Goal: Communication & Community: Ask a question

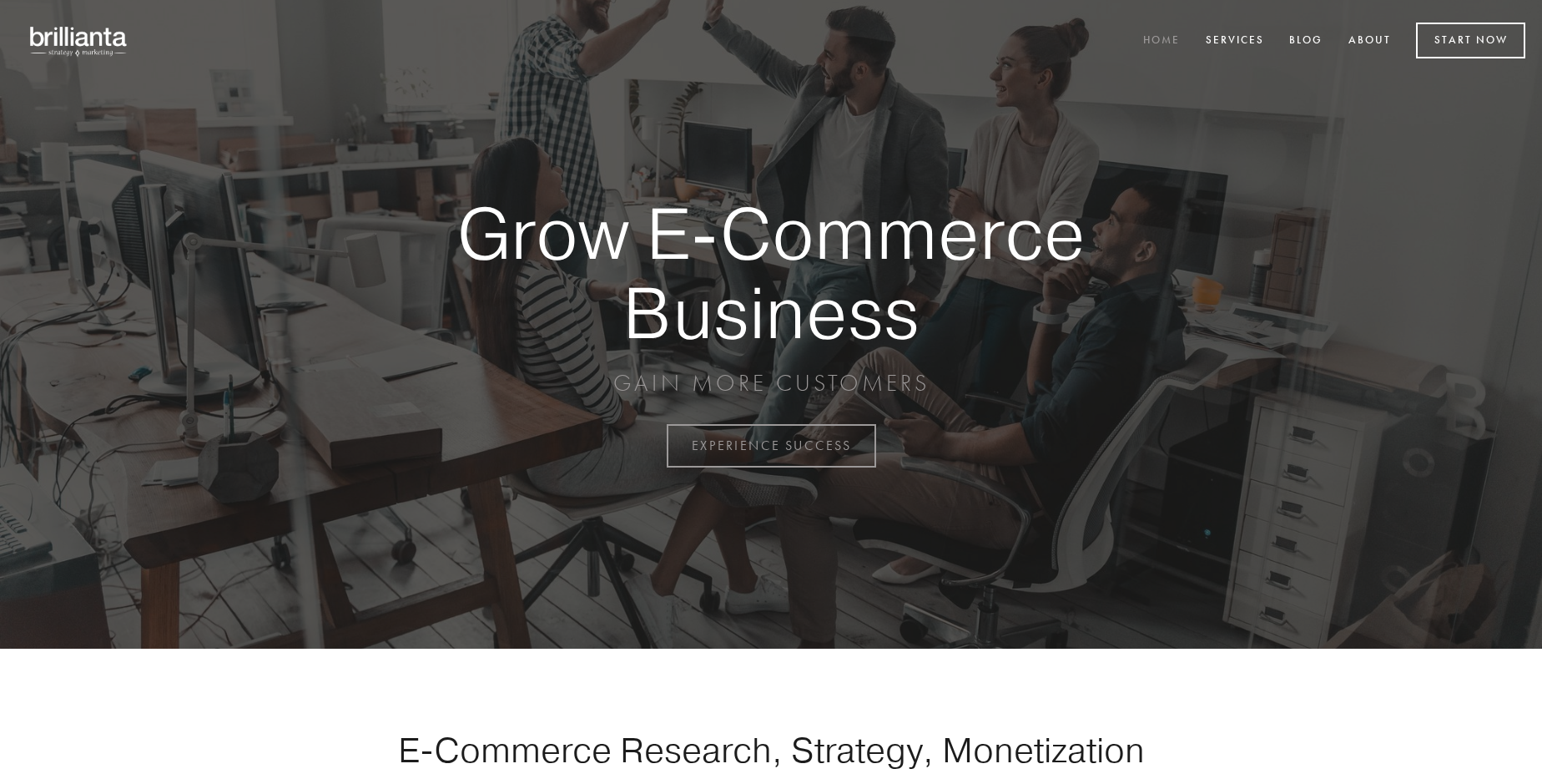
scroll to position [4374, 0]
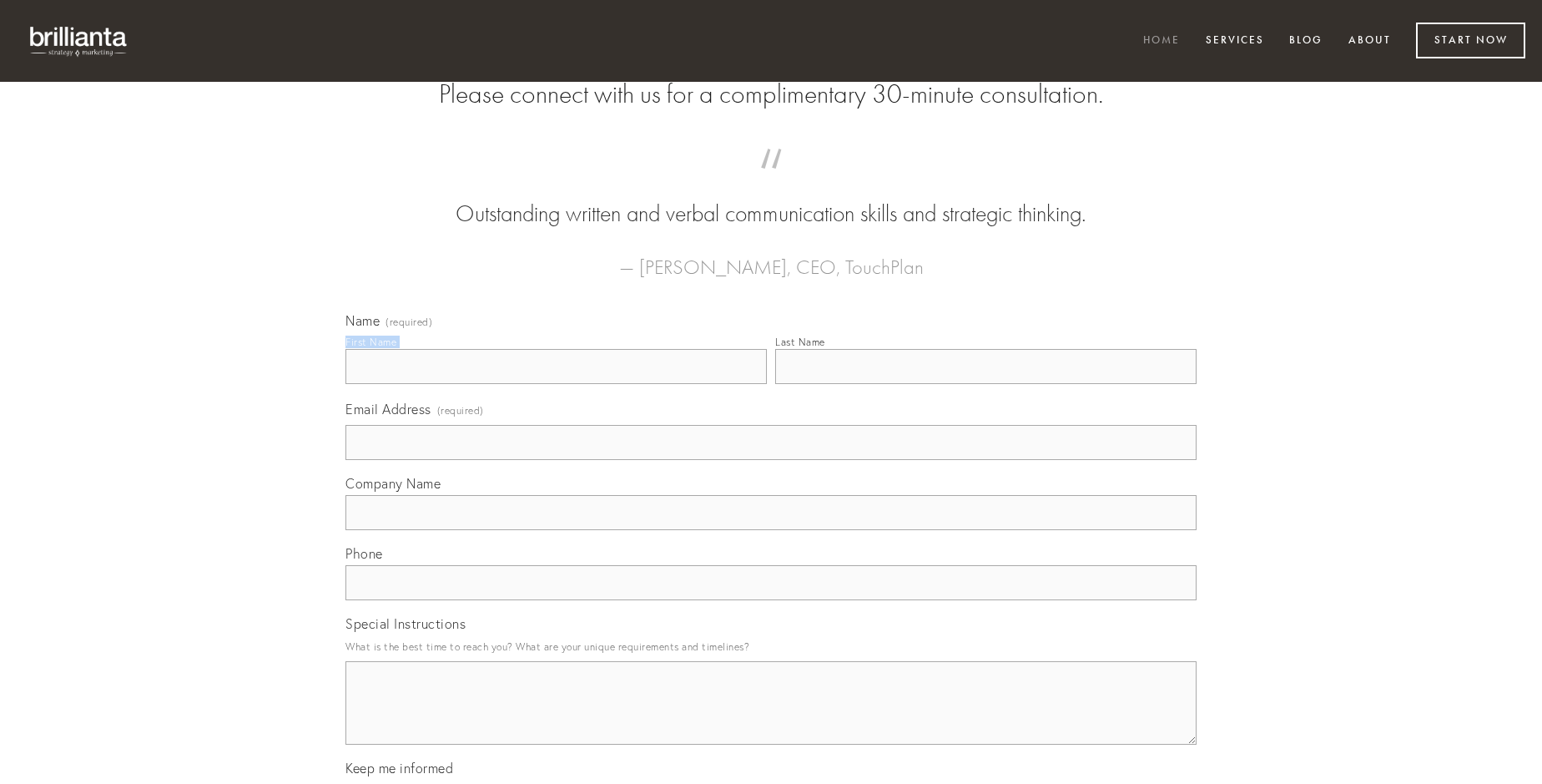
type input "[PERSON_NAME]"
click at [986, 384] on input "Last Name" at bounding box center [986, 366] width 421 height 35
type input "[PERSON_NAME]"
click at [771, 460] on input "Email Address (required)" at bounding box center [771, 442] width 851 height 35
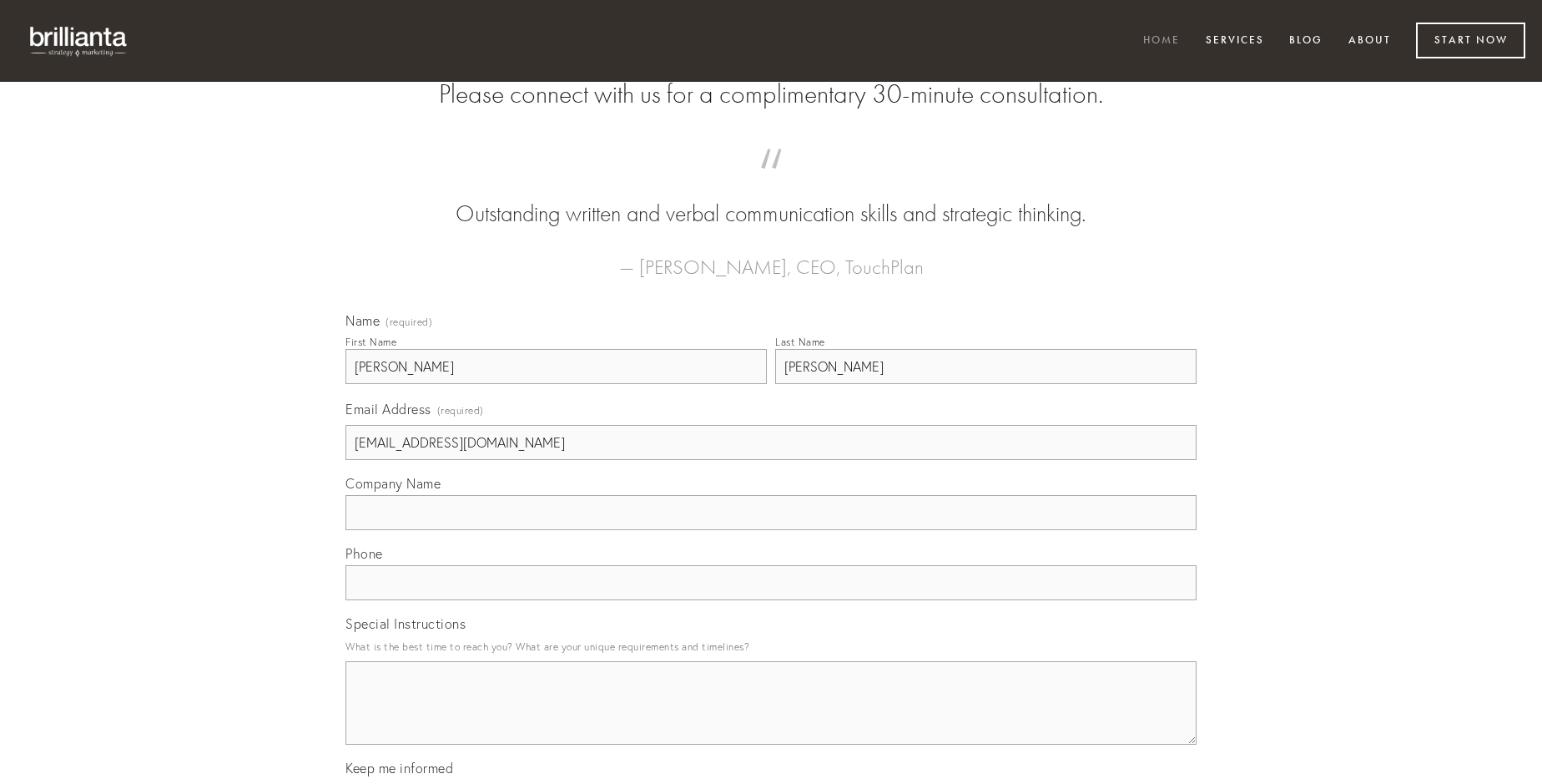
type input "[EMAIL_ADDRESS][DOMAIN_NAME]"
click at [771, 530] on input "Company Name" at bounding box center [771, 512] width 851 height 35
type input "vaco"
click at [771, 600] on input "text" at bounding box center [771, 582] width 851 height 35
click at [771, 718] on textarea "Special Instructions" at bounding box center [771, 702] width 851 height 83
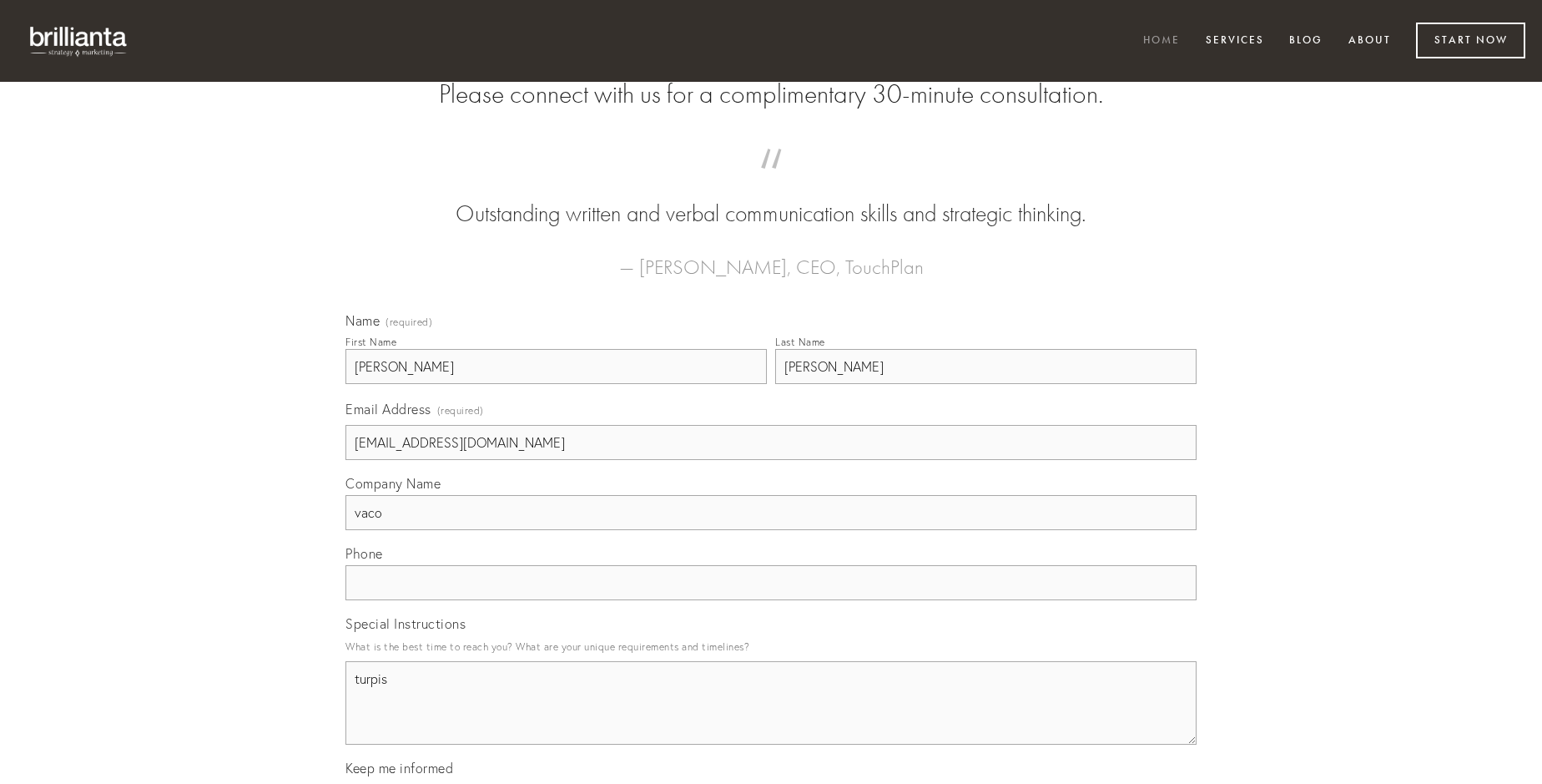
type textarea "turpis"
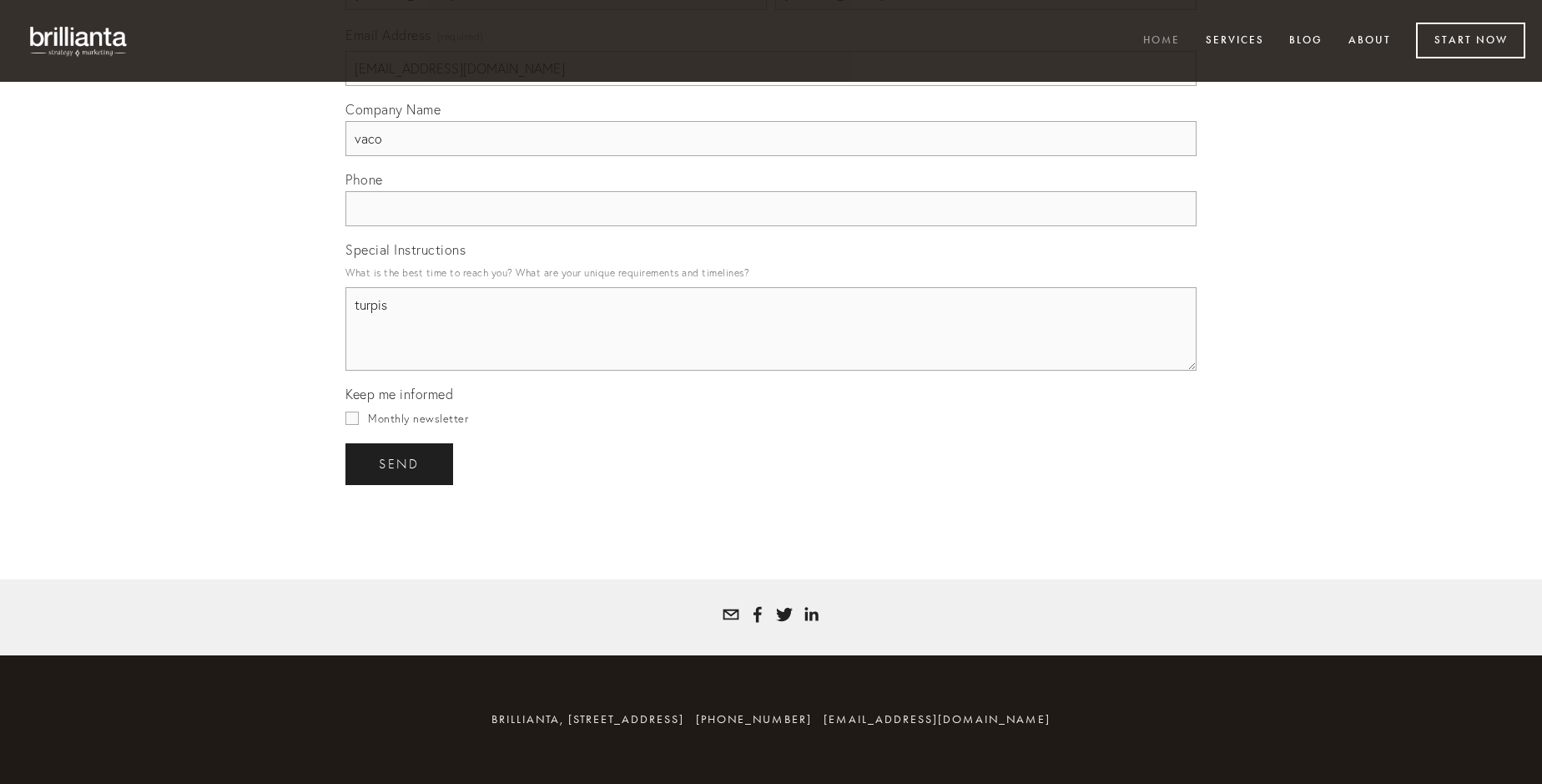
click at [401, 463] on span "send" at bounding box center [399, 463] width 41 height 15
